Goal: Task Accomplishment & Management: Use online tool/utility

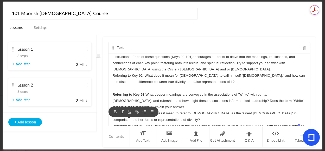
scroll to position [123, 0]
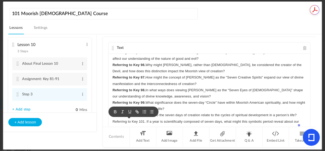
click at [0, 108] on section "101 Moorish [DEMOGRAPHIC_DATA] Course Lessons Settings Publish Lesson 1 8 steps…" at bounding box center [162, 75] width 325 height 151
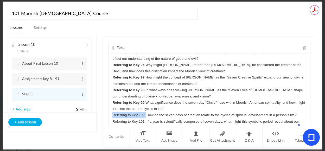
drag, startPoint x: 112, startPoint y: 115, endPoint x: 146, endPoint y: 117, distance: 33.9
click at [146, 117] on div "Instructions: Each of these questions (Keys 92-101)encourages students to delve…" at bounding box center [210, 93] width 202 height 78
click at [115, 123] on icon "button" at bounding box center [115, 125] width 5 height 5
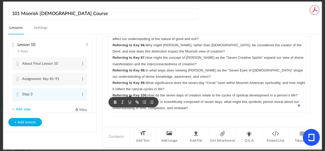
scroll to position [77, 0]
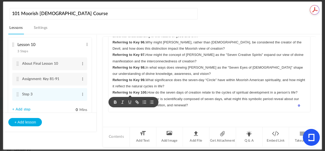
click at [263, 107] on p "Referring to Key 101. If a year is scientifically composed of seven days, what …" at bounding box center [209, 102] width 194 height 12
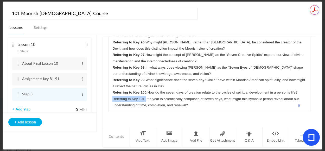
drag, startPoint x: 109, startPoint y: 98, endPoint x: 146, endPoint y: 99, distance: 36.5
click at [146, 99] on div "Instructions: Each of these questions (Keys 92-101)encourages students to delve…" at bounding box center [210, 73] width 202 height 78
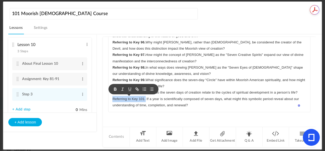
click at [115, 88] on icon "button" at bounding box center [115, 88] width 2 height 1
click at [222, 107] on p "Referring to Key 101. If a year is scientifically composed of seven days, what …" at bounding box center [209, 102] width 194 height 12
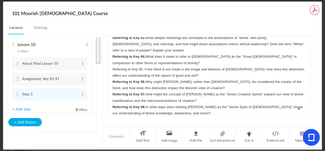
scroll to position [10, 0]
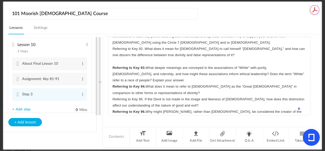
drag, startPoint x: 205, startPoint y: 108, endPoint x: 110, endPoint y: 66, distance: 103.9
click at [110, 66] on div "Instructions: Each of these questions (Keys 92-101)encourages students to delve…" at bounding box center [210, 76] width 202 height 78
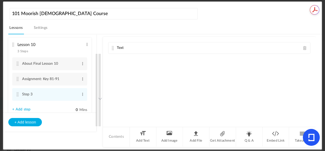
drag, startPoint x: 127, startPoint y: 68, endPoint x: 121, endPoint y: 71, distance: 6.1
click at [121, 71] on div "Text Instructions: Each of these questions (Keys 92-101)encourages students to …" at bounding box center [209, 82] width 212 height 90
click at [113, 48] on cite at bounding box center [113, 48] width 4 height 4
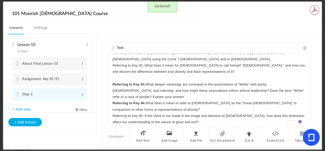
click at [122, 80] on p "To enrich screen reader interactions, please activate Accessibility in Grammarl…" at bounding box center [209, 78] width 194 height 6
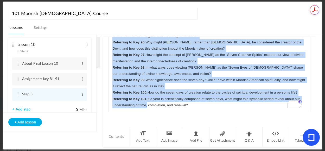
drag, startPoint x: 113, startPoint y: 83, endPoint x: 222, endPoint y: 112, distance: 112.5
click at [222, 112] on div "Instructions: Each of these questions (Keys 92-101)encourages students to delve…" at bounding box center [210, 73] width 202 height 78
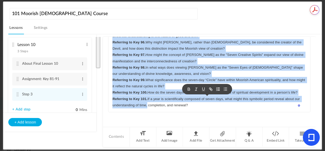
click at [217, 87] on icon "button" at bounding box center [218, 89] width 5 height 5
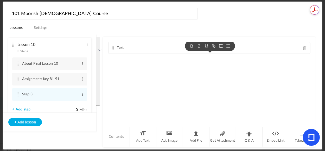
click at [114, 84] on div "Text Instructions: Each of these questions (Keys 92-101)encourages students to …" at bounding box center [209, 82] width 212 height 90
click at [114, 49] on cite at bounding box center [113, 48] width 4 height 4
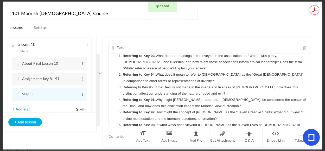
click at [305, 78] on div "Instructions: Each of these questions (Keys 92-101)encourages students to delve…" at bounding box center [210, 93] width 202 height 78
click at [302, 14] on header "101 Moorish [DEMOGRAPHIC_DATA] Course Lessons Settings Publish" at bounding box center [164, 21] width 313 height 28
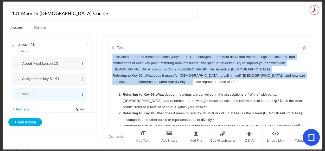
drag, startPoint x: 187, startPoint y: 83, endPoint x: 108, endPoint y: 58, distance: 83.0
click at [108, 58] on div "Text Instructions: Each of these questions (Keys 92-101)encourages students to …" at bounding box center [209, 87] width 202 height 90
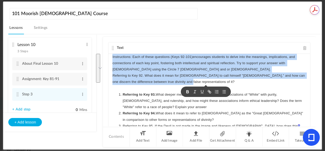
click at [187, 92] on icon "button" at bounding box center [187, 92] width 5 height 5
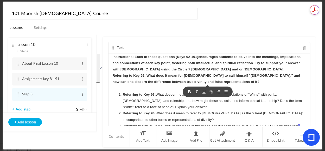
click at [243, 87] on p "To enrich screen reader interactions, please activate Accessibility in Grammarl…" at bounding box center [209, 88] width 194 height 6
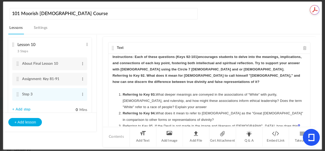
click at [223, 67] on p "Instructions: Each of these questions (Keys 92-101)encourages students to delve…" at bounding box center [209, 63] width 194 height 19
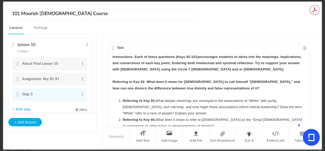
click at [148, 82] on strong "Referring to Key 92. What does it mean for [DEMOGRAPHIC_DATA] to call himself "…" at bounding box center [206, 85] width 189 height 10
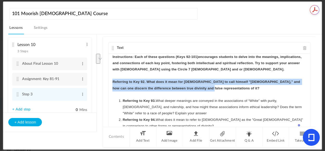
drag, startPoint x: 205, startPoint y: 90, endPoint x: 115, endPoint y: 82, distance: 91.2
click at [111, 83] on div "Instructions: Each of these questions (Keys 92-101)encourages students to delve…" at bounding box center [210, 93] width 202 height 78
click at [223, 98] on icon "button" at bounding box center [223, 98] width 5 height 5
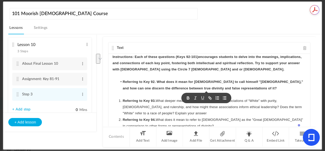
click at [218, 99] on line "button" at bounding box center [218, 99] width 2 height 0
click at [165, 98] on li "Referring to Key 93. What deeper meanings are conveyed in the associations of “…" at bounding box center [212, 107] width 189 height 19
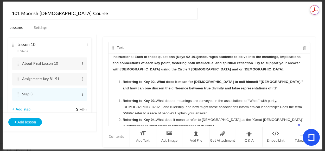
click at [123, 82] on strong "Referring to Key 92. What does it mean for [DEMOGRAPHIC_DATA] to call himself "…" at bounding box center [213, 85] width 181 height 10
click at [219, 90] on p "Referring to Key 92. What does it mean for [DEMOGRAPHIC_DATA] to call himself "…" at bounding box center [209, 85] width 194 height 12
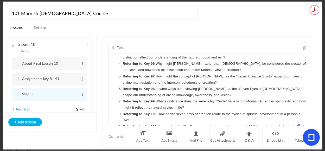
scroll to position [89, 0]
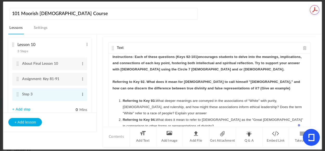
click at [81, 96] on span at bounding box center [83, 94] width 4 height 5
click at [68, 104] on link "Edit" at bounding box center [74, 103] width 20 height 6
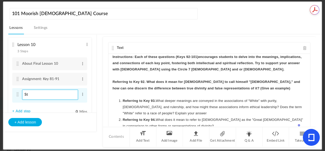
type input "S"
paste input "Assignment: Keys 92-101"
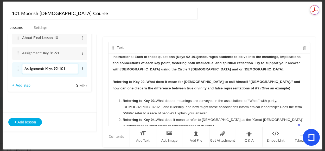
type input "Assignment: Keys 92-101"
click at [44, 86] on li "Lesson 10 3 Steps Edit Delete About Final Lesson 10 Edit Delete" at bounding box center [49, 52] width 83 height 80
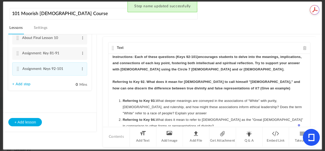
click at [23, 87] on li "Lesson 10 3 Steps Edit Delete About Final Lesson 10 Edit Delete" at bounding box center [49, 51] width 83 height 79
click at [23, 86] on link "+ Add step" at bounding box center [21, 84] width 18 height 4
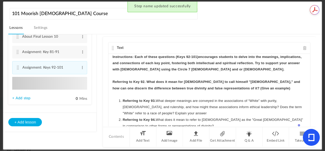
type input "Step 4"
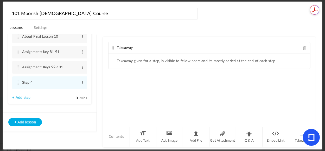
click at [304, 47] on span at bounding box center [305, 48] width 4 height 4
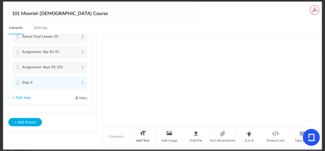
click at [143, 132] on li "Add Text" at bounding box center [143, 137] width 27 height 20
click at [144, 47] on div "Text" at bounding box center [210, 47] width 202 height 11
click at [129, 59] on p at bounding box center [209, 57] width 194 height 6
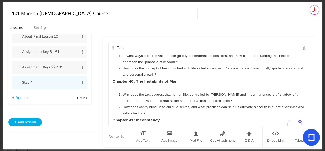
scroll to position [0, 0]
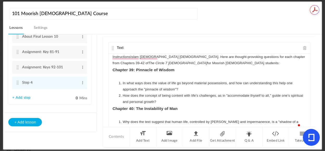
click at [139, 55] on p "InstructionsIslam [DEMOGRAPHIC_DATA] [DEMOGRAPHIC_DATA]. Here are thought-provo…" at bounding box center [209, 60] width 194 height 12
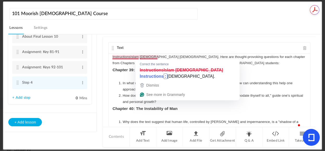
click at [129, 56] on p "InstructionsIslam [DEMOGRAPHIC_DATA] [DEMOGRAPHIC_DATA]. Here are thought-provo…" at bounding box center [209, 60] width 194 height 12
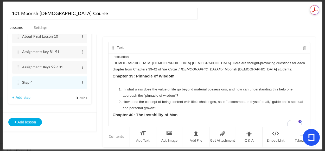
click at [116, 62] on p "[DEMOGRAPHIC_DATA] [DEMOGRAPHIC_DATA] [DEMOGRAPHIC_DATA]. Here are thought-prov…" at bounding box center [209, 66] width 194 height 12
drag, startPoint x: 137, startPoint y: 59, endPoint x: 106, endPoint y: 58, distance: 30.5
click at [106, 58] on div "Text Instruction [DEMOGRAPHIC_DATA] [DEMOGRAPHIC_DATA] [DEMOGRAPHIC_DATA]. Here…" at bounding box center [209, 82] width 212 height 90
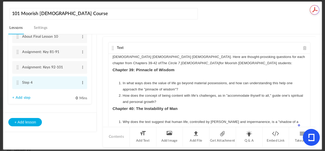
click at [81, 82] on span at bounding box center [83, 82] width 4 height 5
click at [72, 92] on link "Edit" at bounding box center [74, 91] width 20 height 6
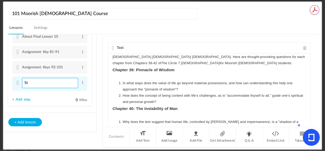
type input "S"
paste input "Assignment: Chapter 39-42"
type input "Assignment: Chapter 39-42"
click at [23, 101] on link "+ Add step" at bounding box center [21, 100] width 18 height 4
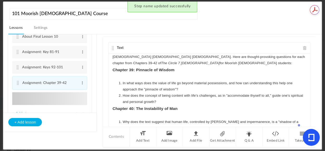
type input "Step 5"
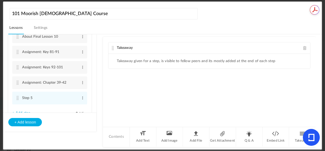
click at [305, 47] on span at bounding box center [305, 48] width 4 height 4
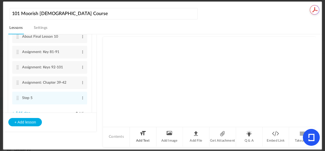
drag, startPoint x: 145, startPoint y: 135, endPoint x: 146, endPoint y: 133, distance: 2.7
click at [145, 135] on li "Add Text" at bounding box center [143, 137] width 27 height 20
click at [143, 66] on div at bounding box center [210, 73] width 202 height 39
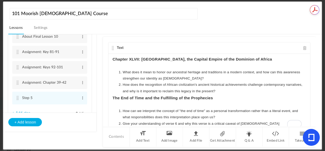
scroll to position [166, 0]
click at [241, 91] on li "How does the recognition of African civilization's ancient historical achieveme…" at bounding box center [212, 88] width 189 height 12
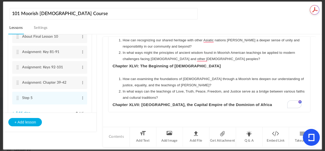
scroll to position [68, 0]
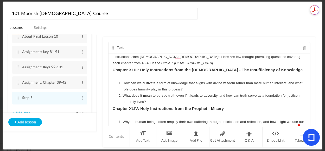
click at [130, 56] on p "InstructionsIslam [DEMOGRAPHIC_DATA] [DEMOGRAPHIC_DATA]!! Here are few thought-…" at bounding box center [209, 60] width 194 height 12
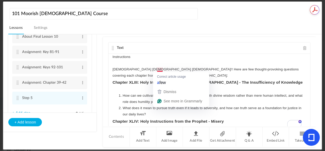
click at [159, 71] on p "[DEMOGRAPHIC_DATA] [DEMOGRAPHIC_DATA] [DEMOGRAPHIC_DATA]!! Here are few thought…" at bounding box center [209, 72] width 194 height 12
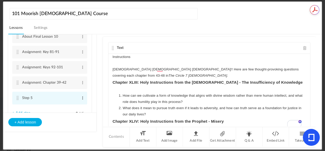
click at [81, 100] on span at bounding box center [83, 98] width 4 height 5
click at [73, 108] on link "Edit" at bounding box center [74, 107] width 20 height 6
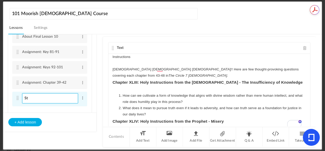
type input "S"
paste input "Assignment: Chapter 43-48"
type input "Assignment: Chapter 43-48"
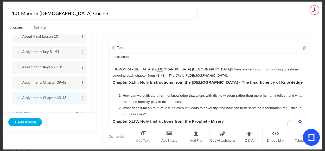
scroll to position [379, 0]
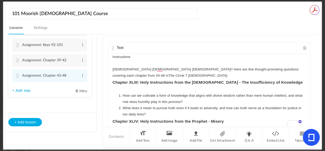
click at [17, 91] on link "+ Add step" at bounding box center [21, 91] width 18 height 4
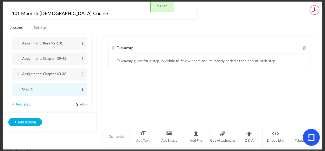
click at [81, 92] on span at bounding box center [83, 89] width 4 height 5
click at [73, 99] on link "Edit" at bounding box center [74, 98] width 20 height 6
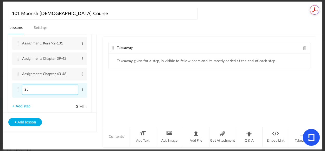
type input "S"
paste input "Quiz: The Secret Lessons"
type input "Quiz: The Secret Lessons"
click at [133, 94] on div "Takeaway Takeaway given for a step, is visible to fellow peers and its mostly a…" at bounding box center [209, 82] width 212 height 90
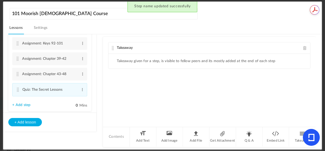
click at [303, 47] on span at bounding box center [305, 48] width 4 height 4
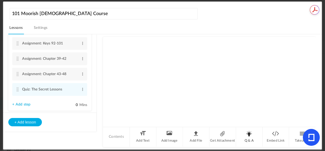
click at [253, 135] on li "Q & A" at bounding box center [249, 137] width 27 height 20
click at [160, 64] on div "Single Select Single Select Multi Select True or False Paragraph Answer" at bounding box center [141, 65] width 48 height 11
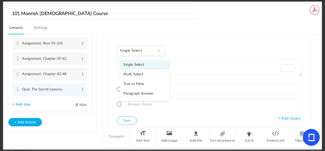
scroll to position [26, 0]
